Goal: Navigation & Orientation: Find specific page/section

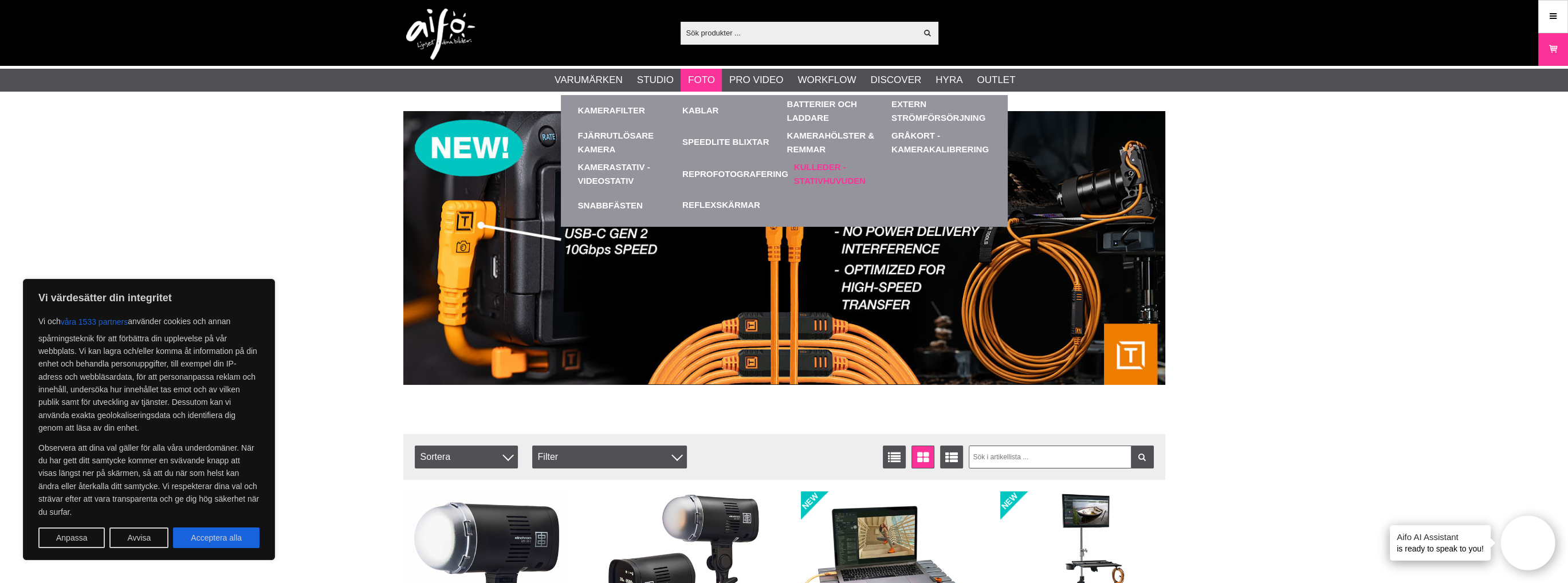
click at [825, 168] on link "Kulleder - Stativhuvuden" at bounding box center [844, 174] width 99 height 32
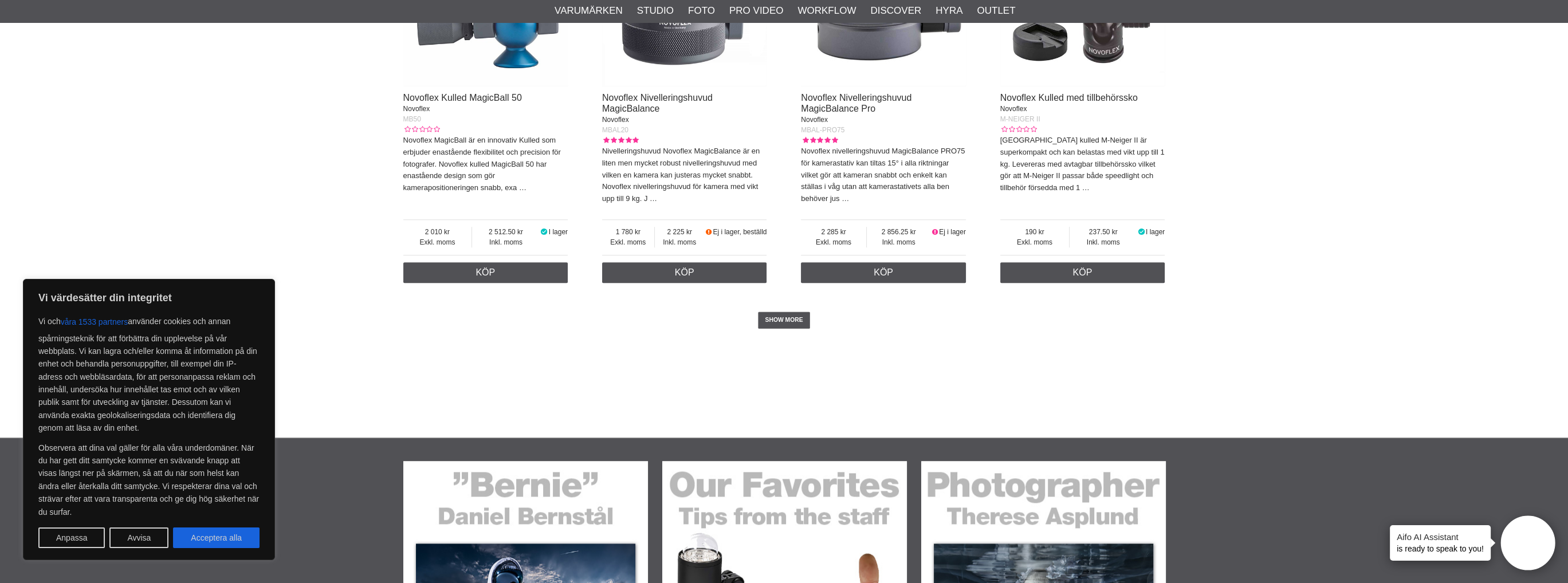
scroll to position [2749, 0]
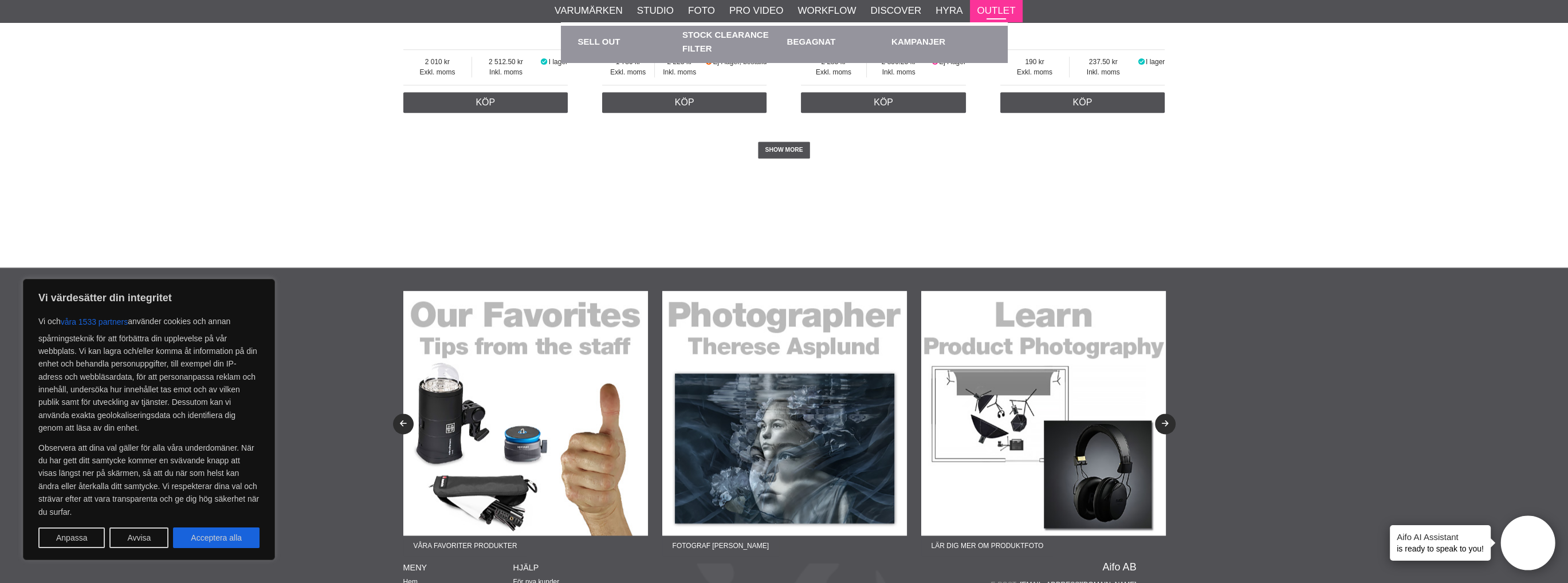
click at [998, 8] on link "Outlet" at bounding box center [996, 11] width 39 height 15
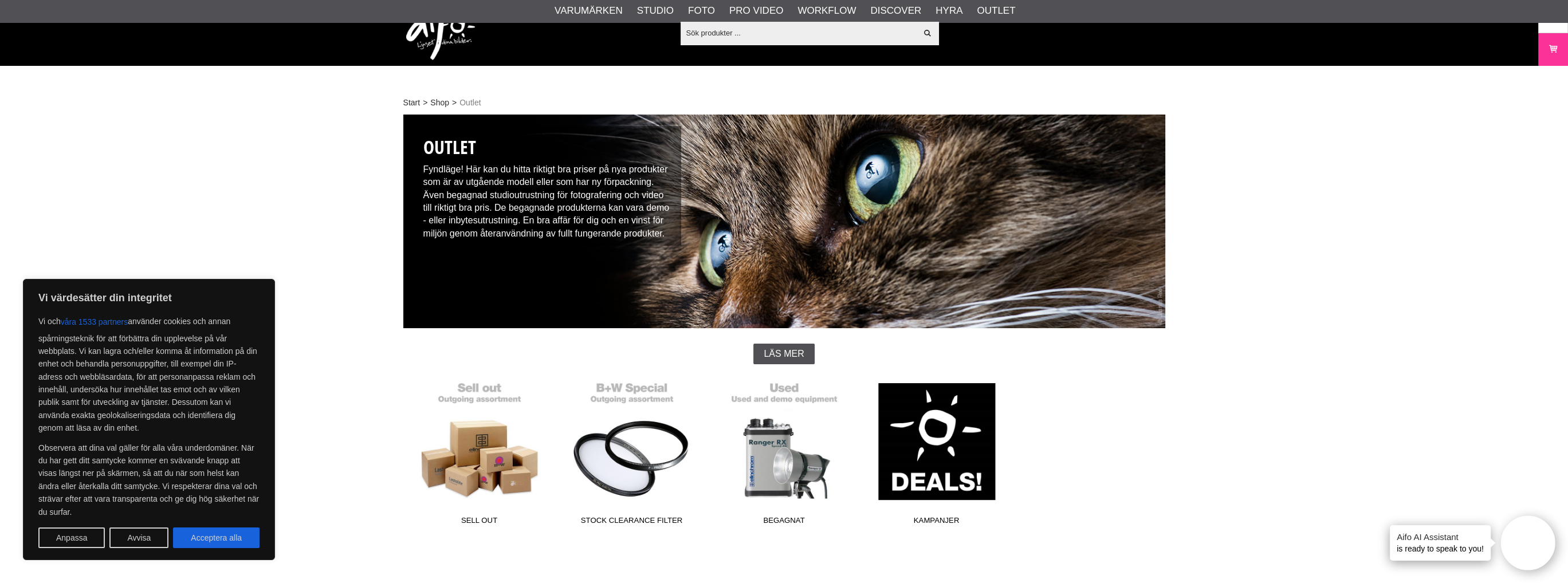
scroll to position [229, 0]
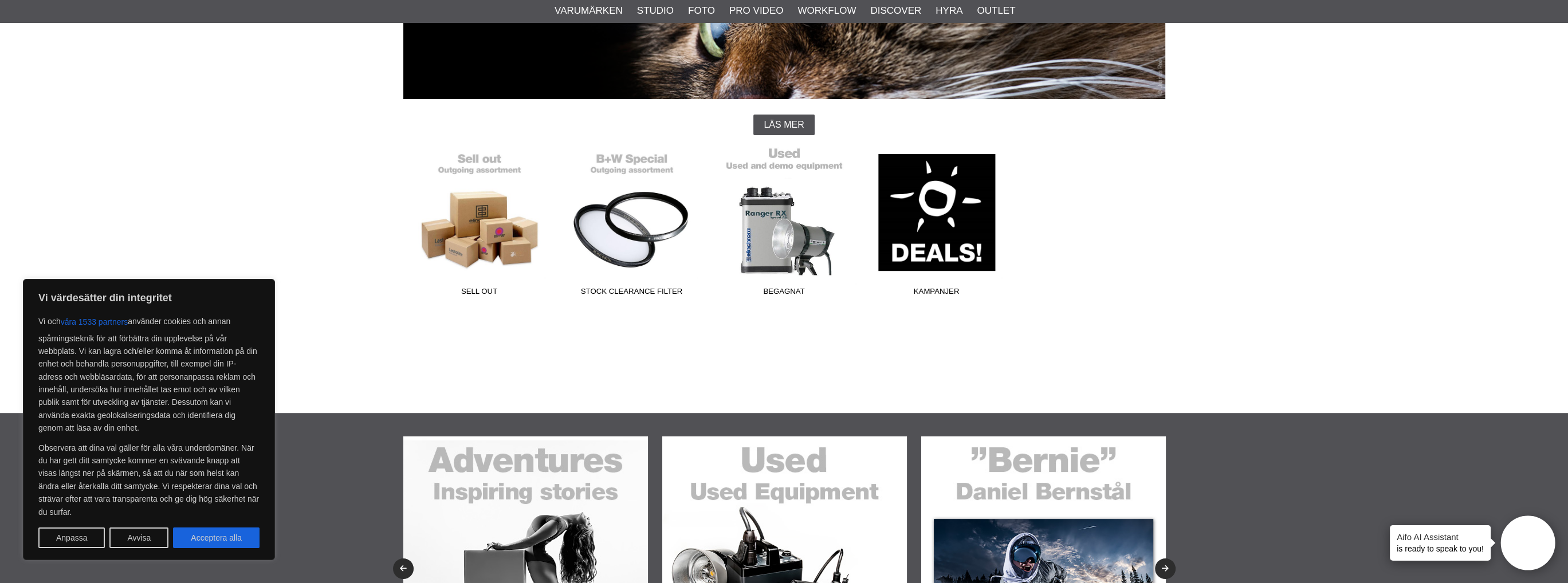
click at [781, 289] on span "Begagnat" at bounding box center [785, 294] width 153 height 15
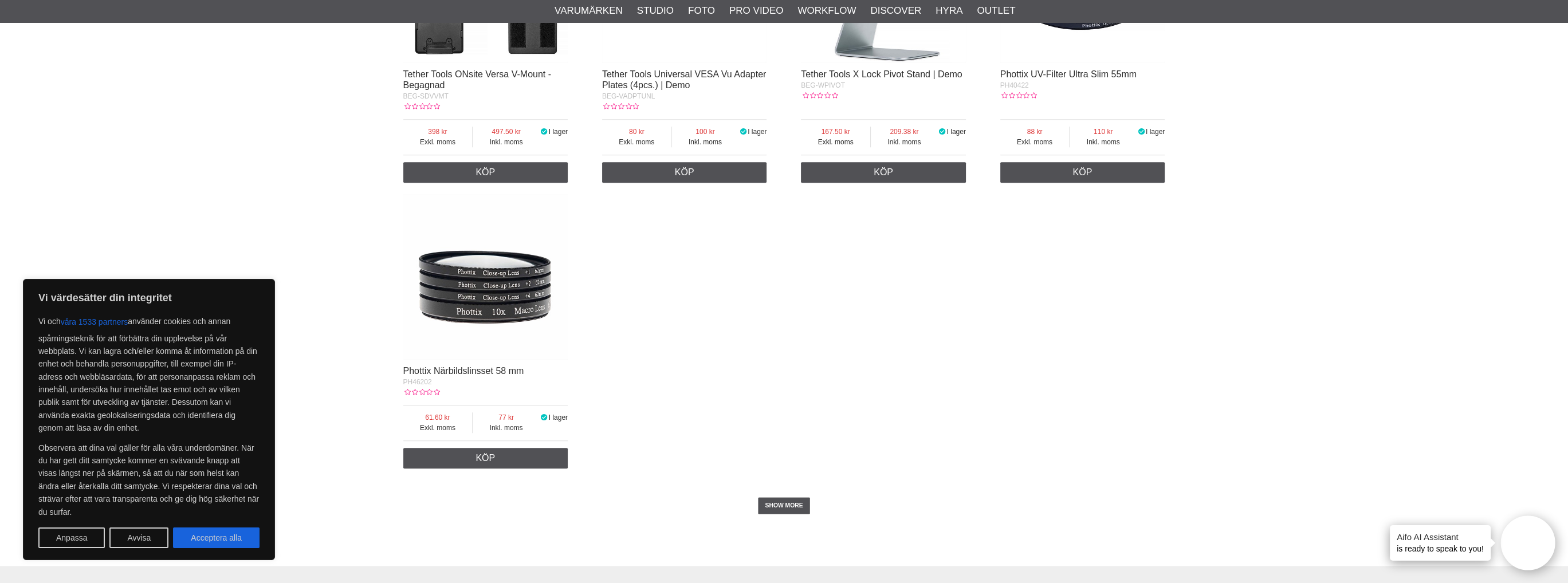
scroll to position [2233, 0]
